Goal: Check status

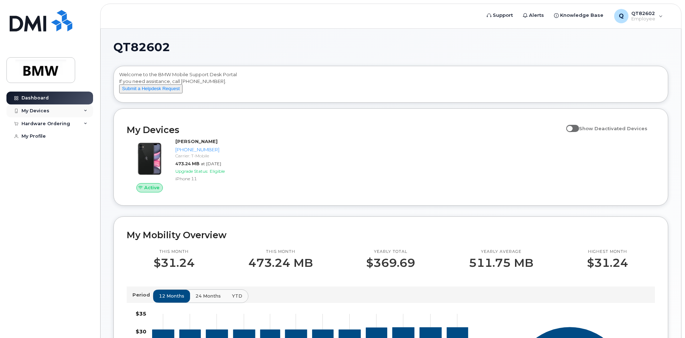
click at [79, 108] on div "My Devices" at bounding box center [49, 111] width 87 height 13
click at [71, 140] on div "[PHONE_NUMBER]" at bounding box center [66, 138] width 44 height 6
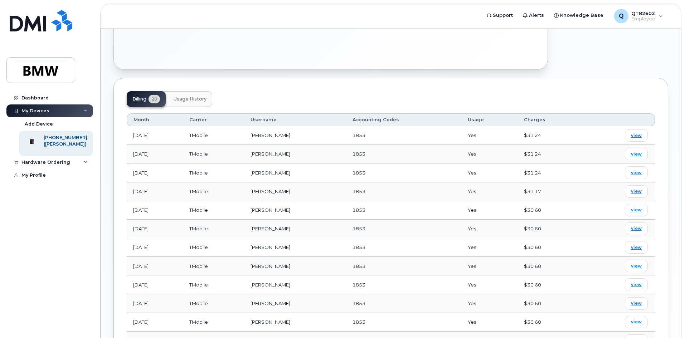
scroll to position [200, 0]
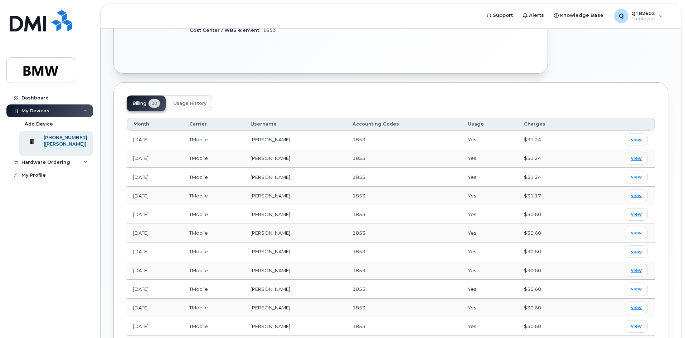
click at [193, 102] on button "Usage History" at bounding box center [190, 104] width 44 height 16
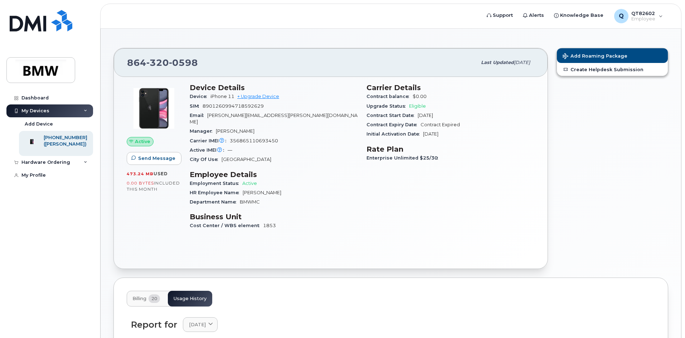
scroll to position [0, 0]
